Goal: Complete application form

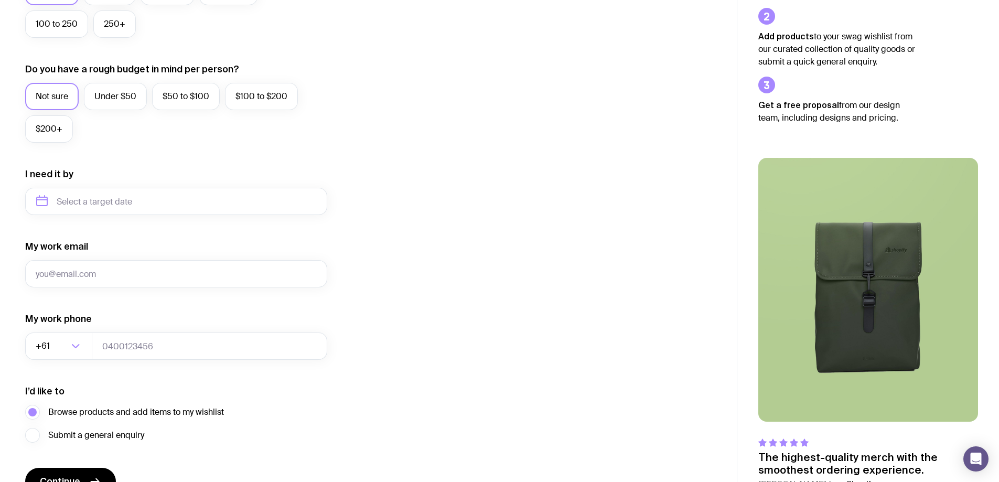
scroll to position [410, 0]
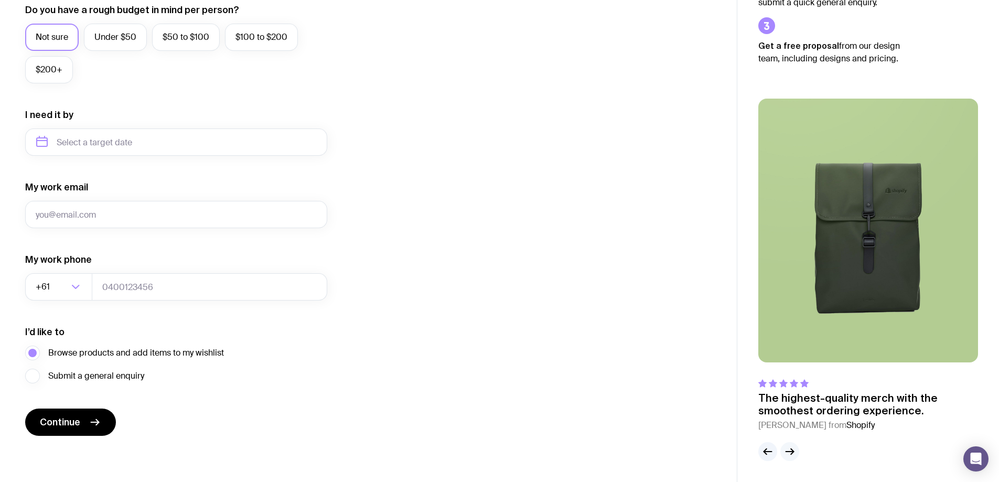
click at [792, 451] on icon "button" at bounding box center [790, 451] width 13 height 13
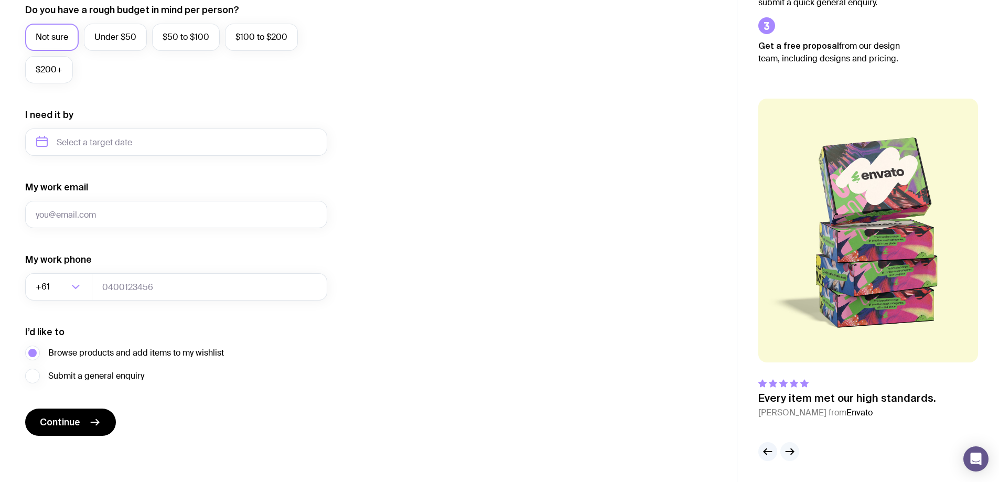
click at [792, 451] on icon "button" at bounding box center [790, 451] width 13 height 13
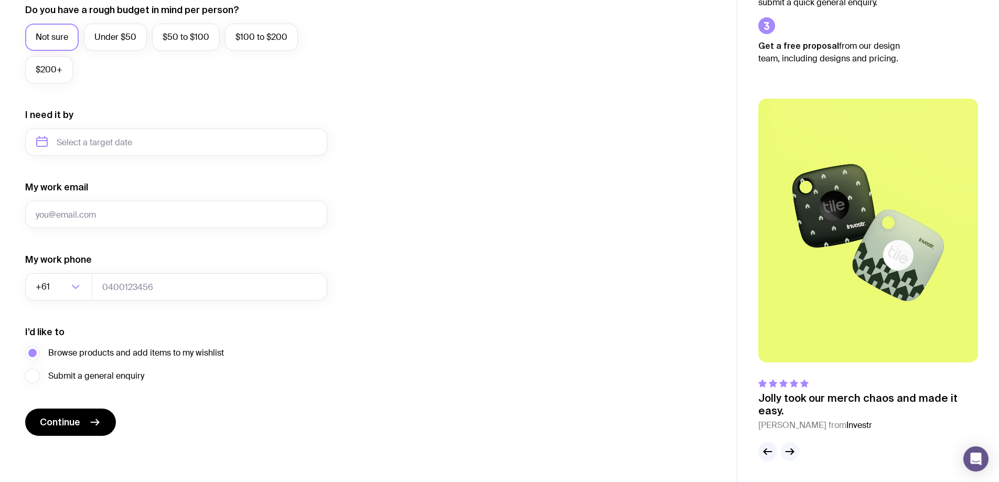
click at [792, 451] on icon "button" at bounding box center [790, 451] width 13 height 13
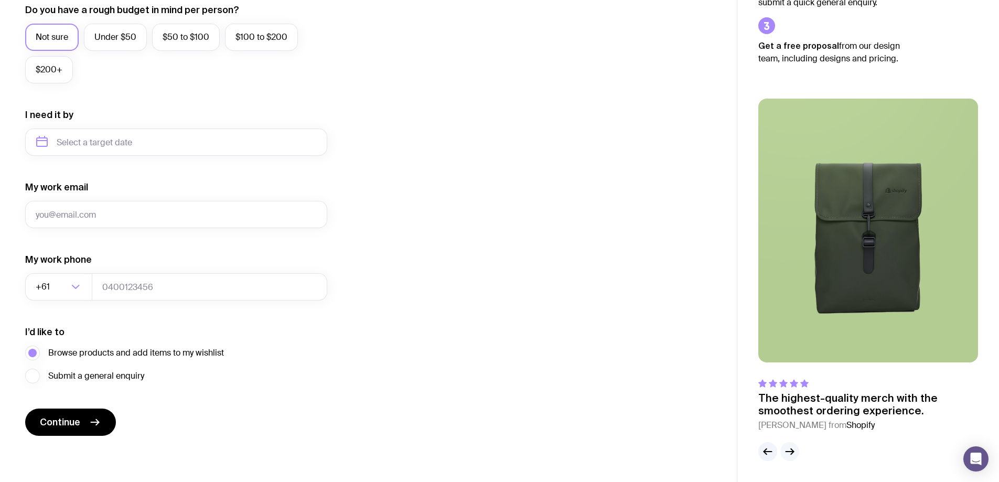
click at [792, 451] on icon "button" at bounding box center [790, 451] width 13 height 13
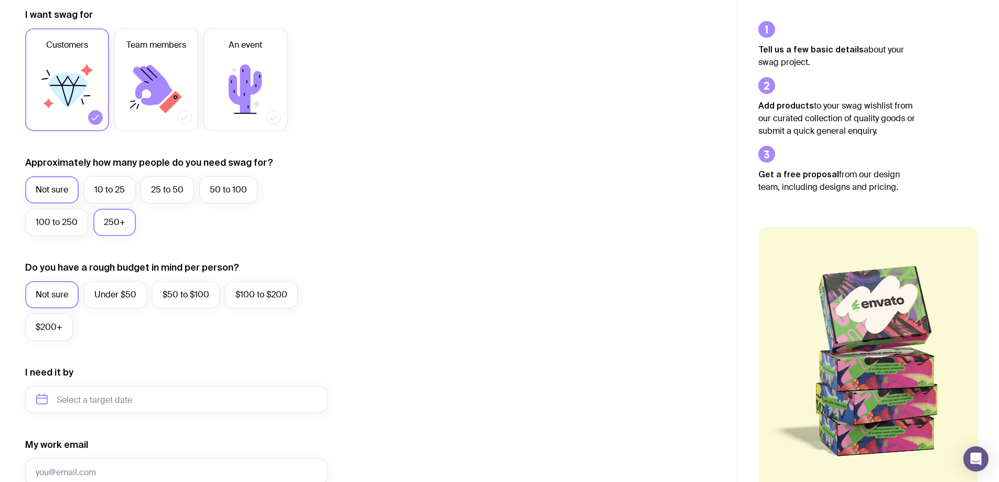
scroll to position [157, 0]
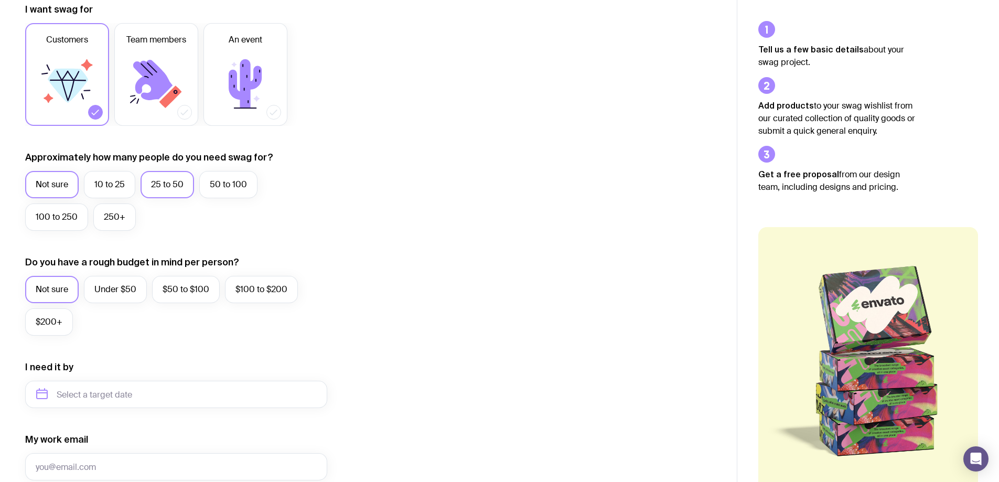
click at [164, 186] on label "25 to 50" at bounding box center [168, 184] width 54 height 27
click at [0, 0] on input "25 to 50" at bounding box center [0, 0] width 0 height 0
click at [114, 291] on label "Under $50" at bounding box center [115, 289] width 63 height 27
click at [0, 0] on input "Under $50" at bounding box center [0, 0] width 0 height 0
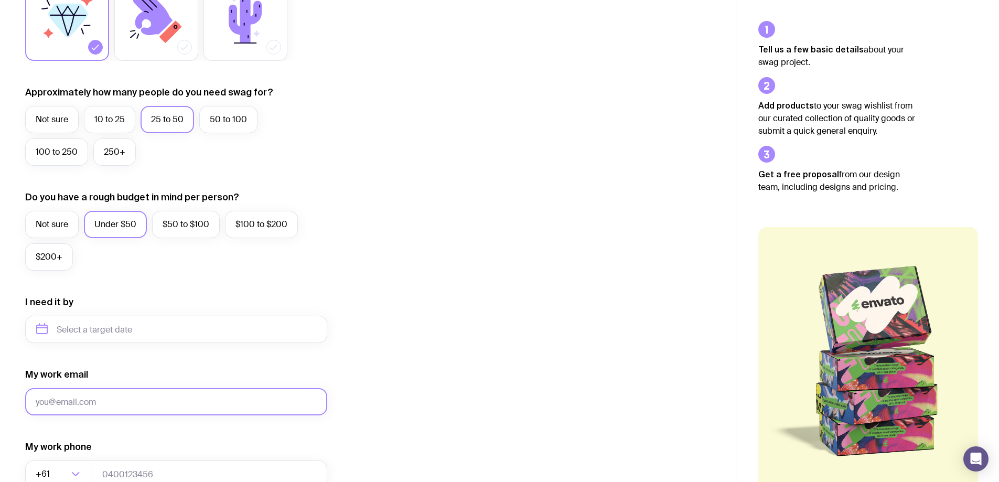
scroll to position [315, 0]
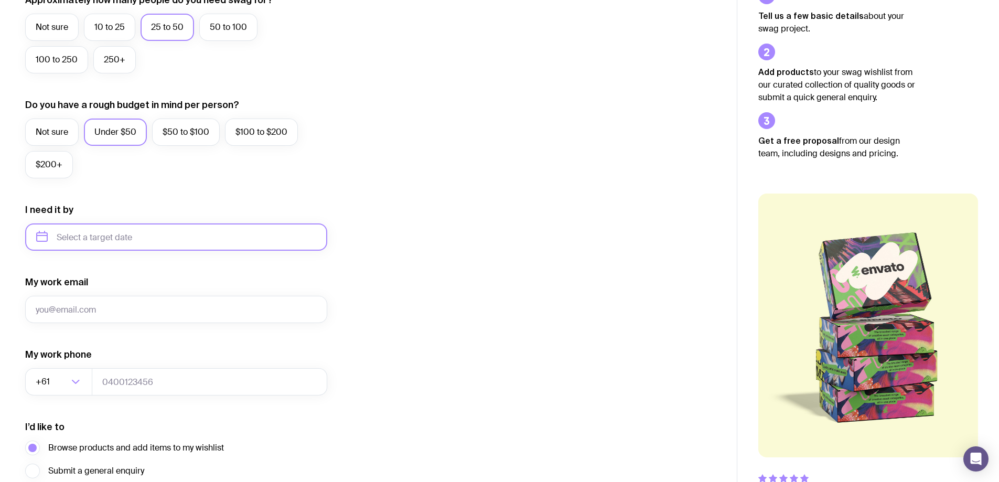
click at [89, 241] on input "text" at bounding box center [176, 236] width 302 height 27
click at [116, 361] on button "Nov" at bounding box center [135, 366] width 38 height 21
type input "November 2025"
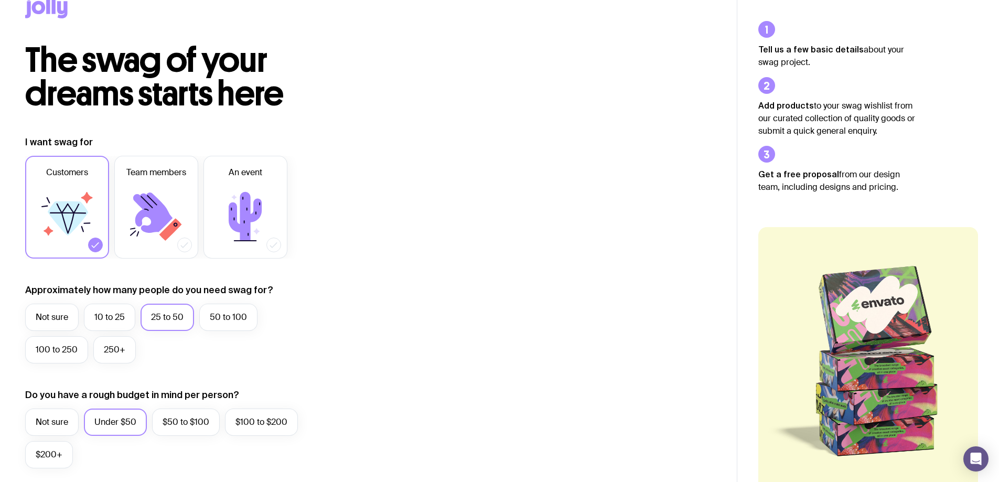
scroll to position [0, 0]
